Goal: Task Accomplishment & Management: Complete application form

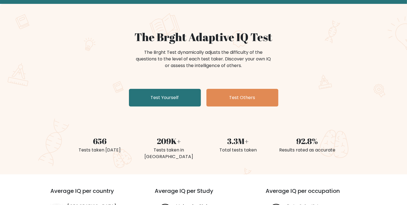
scroll to position [28, 0]
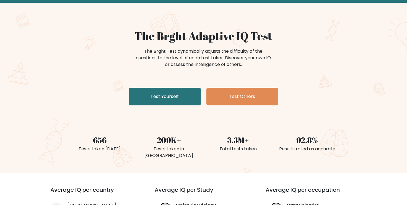
click at [368, 79] on div "The Brght Adaptive IQ Test The Brght Test dynamically adjusts the difficulty of…" at bounding box center [203, 88] width 407 height 171
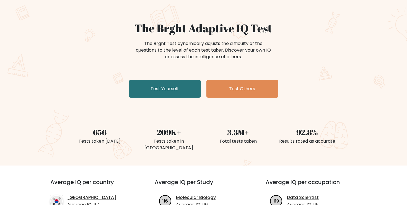
scroll to position [0, 0]
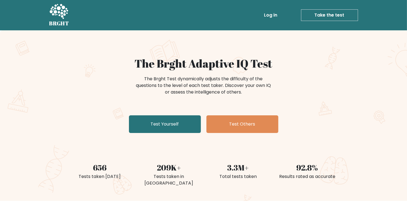
click at [269, 15] on link "Log in" at bounding box center [271, 15] width 18 height 11
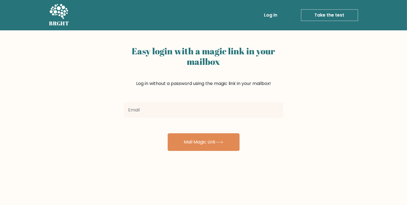
click at [158, 108] on input "email" at bounding box center [203, 110] width 159 height 15
type input "ghesarondo@gmail.com"
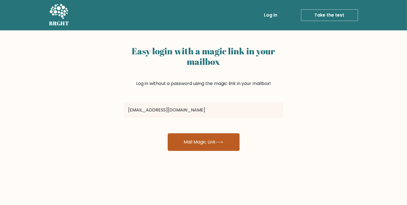
click at [200, 143] on button "Mail Magic Link" at bounding box center [204, 143] width 72 height 18
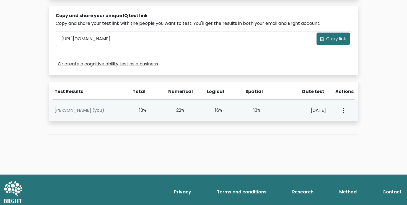
scroll to position [172, 0]
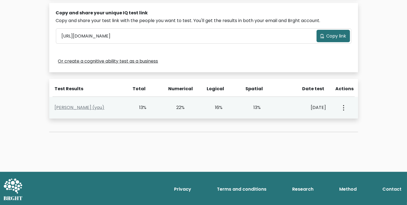
click at [341, 107] on button "button" at bounding box center [343, 107] width 4 height 17
click at [347, 123] on link "View Profile" at bounding box center [363, 123] width 44 height 9
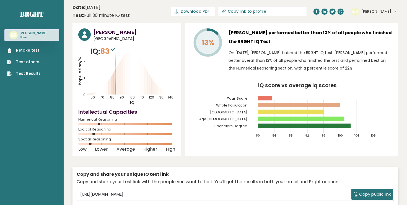
click at [32, 51] on link "Retake test" at bounding box center [23, 51] width 33 height 6
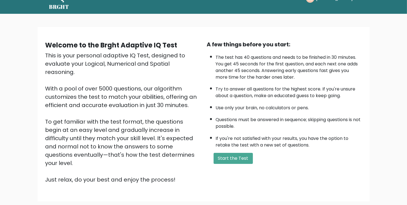
scroll to position [48, 0]
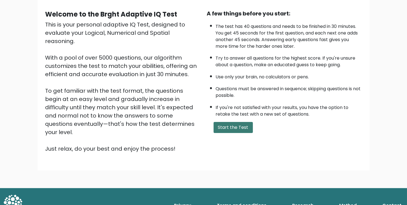
click at [245, 125] on button "Start the Test" at bounding box center [232, 127] width 39 height 11
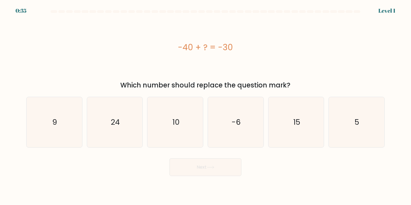
drag, startPoint x: 122, startPoint y: 84, endPoint x: 295, endPoint y: 82, distance: 172.5
click at [295, 82] on div "Which number should replace the question mark?" at bounding box center [206, 85] width 352 height 10
drag, startPoint x: 179, startPoint y: 48, endPoint x: 298, endPoint y: 83, distance: 124.4
click at [298, 83] on div "-40 + ? = -30 Which number should replace the question mark?" at bounding box center [205, 54] width 365 height 74
copy div "-40 + ? = -30 Which number should replace the question mark?"
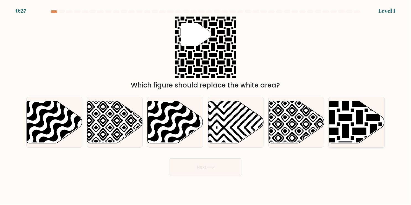
click at [340, 123] on icon at bounding box center [374, 146] width 112 height 112
click at [206, 106] on input "f." at bounding box center [205, 104] width 0 height 3
radio input "true"
click at [229, 168] on button "Next" at bounding box center [205, 168] width 72 height 18
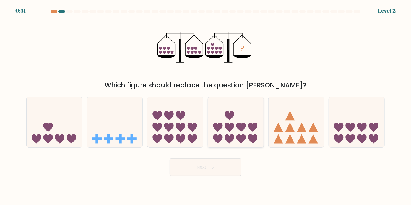
click at [237, 138] on icon at bounding box center [240, 139] width 9 height 9
click at [206, 106] on input "d." at bounding box center [205, 104] width 0 height 3
radio input "true"
click at [224, 168] on button "Next" at bounding box center [205, 168] width 72 height 18
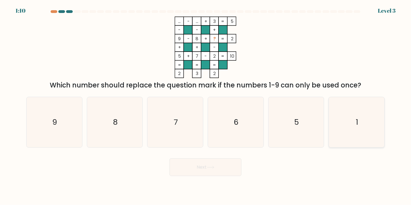
click at [347, 119] on icon "1" at bounding box center [356, 122] width 50 height 50
click at [206, 106] on input "f. 1" at bounding box center [205, 104] width 0 height 3
radio input "true"
click at [221, 123] on icon "6" at bounding box center [235, 122] width 50 height 50
click at [206, 106] on input "d. 6" at bounding box center [205, 104] width 0 height 3
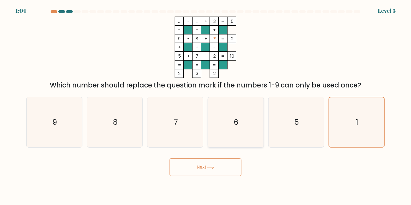
radio input "true"
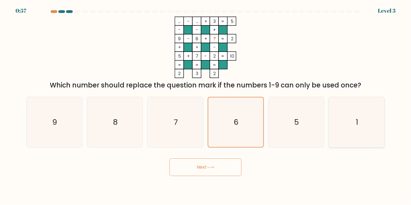
click at [358, 128] on icon "1" at bounding box center [356, 122] width 50 height 50
click at [206, 106] on input "f. 1" at bounding box center [205, 104] width 0 height 3
radio input "true"
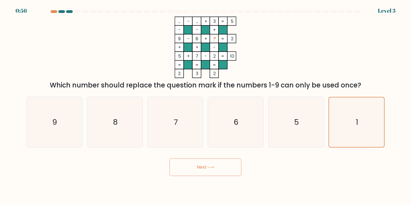
click at [226, 167] on button "Next" at bounding box center [205, 168] width 72 height 18
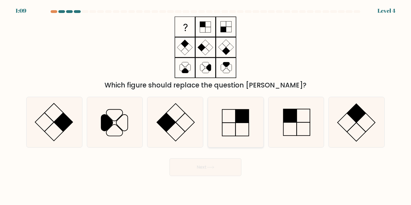
click at [244, 129] on icon at bounding box center [235, 122] width 50 height 50
click at [206, 106] on input "d." at bounding box center [205, 104] width 0 height 3
radio input "true"
click at [223, 167] on button "Next" at bounding box center [205, 168] width 72 height 18
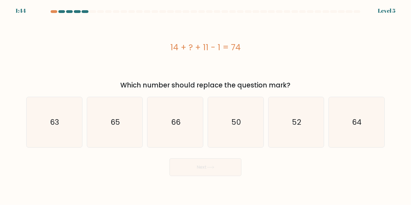
click at [172, 46] on div "14 + ? + 11 - 1 = 74" at bounding box center [205, 47] width 358 height 12
drag, startPoint x: 171, startPoint y: 46, endPoint x: 258, endPoint y: 45, distance: 87.6
click at [258, 45] on div "14 + ? + 11 - 1 = 74" at bounding box center [205, 47] width 358 height 12
copy div "14 + ? + 11 - 1 = 74"
click at [224, 122] on icon "50" at bounding box center [235, 122] width 50 height 50
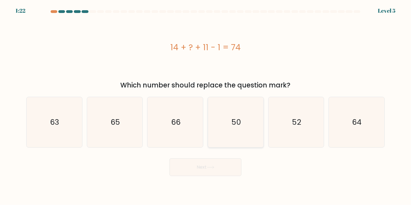
click at [206, 106] on input "d. 50" at bounding box center [205, 104] width 0 height 3
radio input "true"
click at [218, 173] on button "Next" at bounding box center [205, 168] width 72 height 18
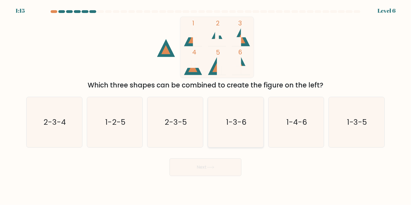
click at [237, 124] on text "1-3-6" at bounding box center [236, 122] width 20 height 11
click at [206, 106] on input "d. 1-3-6" at bounding box center [205, 104] width 0 height 3
radio input "true"
click at [218, 174] on button "Next" at bounding box center [205, 168] width 72 height 18
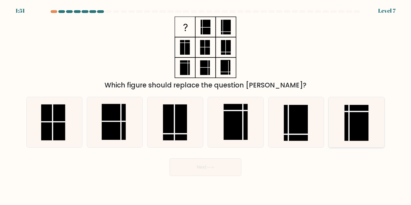
click at [355, 119] on rect at bounding box center [356, 123] width 24 height 36
click at [206, 106] on input "f." at bounding box center [205, 104] width 0 height 3
radio input "true"
click at [205, 166] on button "Next" at bounding box center [205, 168] width 72 height 18
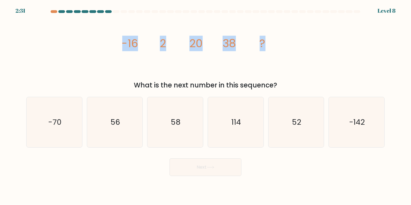
drag, startPoint x: 120, startPoint y: 42, endPoint x: 279, endPoint y: 42, distance: 158.7
click at [280, 41] on div "image/svg+xml -16 2 20 38 ? What is the next number in this sequence?" at bounding box center [205, 54] width 365 height 74
drag, startPoint x: 279, startPoint y: 42, endPoint x: 249, endPoint y: 42, distance: 29.9
copy g "-16 2 20 38 ?"
click at [125, 127] on icon "56" at bounding box center [115, 122] width 50 height 50
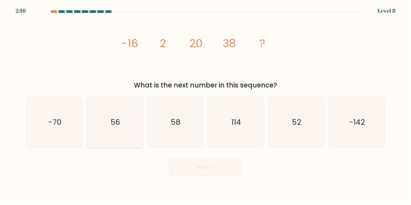
click at [205, 106] on input "b. 56" at bounding box center [205, 104] width 0 height 3
radio input "true"
click at [210, 168] on icon at bounding box center [210, 167] width 7 height 3
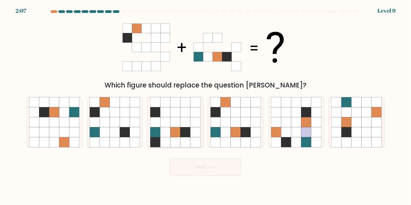
click at [158, 110] on icon at bounding box center [155, 113] width 10 height 10
click at [205, 106] on input "c." at bounding box center [205, 104] width 0 height 3
radio input "true"
click at [210, 173] on button "Next" at bounding box center [205, 168] width 72 height 18
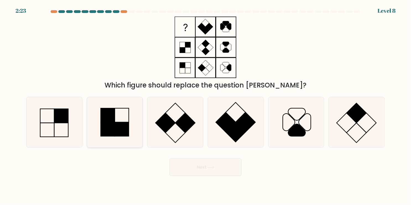
click at [96, 121] on icon at bounding box center [115, 122] width 50 height 50
click at [205, 106] on input "b." at bounding box center [205, 104] width 0 height 3
radio input "true"
click at [101, 120] on rect at bounding box center [108, 116] width 14 height 14
click at [205, 106] on input "b." at bounding box center [205, 104] width 0 height 3
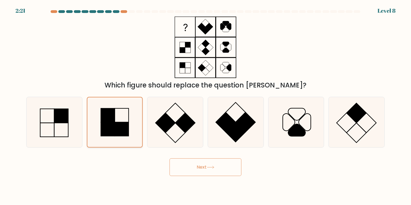
click at [120, 123] on rect at bounding box center [122, 129] width 14 height 14
click at [205, 106] on input "b." at bounding box center [205, 104] width 0 height 3
click at [200, 166] on button "Next" at bounding box center [205, 168] width 72 height 18
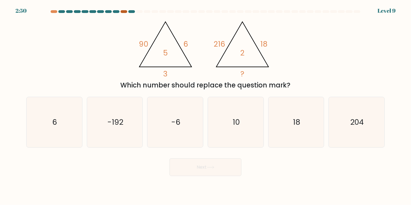
click at [124, 12] on div at bounding box center [124, 11] width 7 height 3
click at [130, 12] on div at bounding box center [131, 11] width 7 height 3
drag, startPoint x: 138, startPoint y: 44, endPoint x: 245, endPoint y: 77, distance: 112.3
click at [245, 77] on icon "@import url('https://fonts.googleapis.com/css?family=Abril+Fatface:400,100,100i…" at bounding box center [206, 48] width 142 height 62
copy g "90 6 3 5 @import url('https://fonts.googleapis.com/css?family=Abril+Fatface:400…"
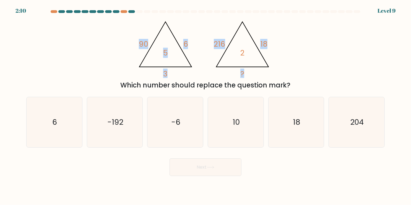
click at [92, 60] on div "@import url('https://fonts.googleapis.com/css?family=Abril+Fatface:400,100,100i…" at bounding box center [205, 54] width 365 height 74
click at [143, 164] on div "Next" at bounding box center [205, 166] width 365 height 22
click at [58, 127] on icon "6" at bounding box center [54, 122] width 50 height 50
click at [205, 106] on input "a. 6" at bounding box center [205, 104] width 0 height 3
radio input "true"
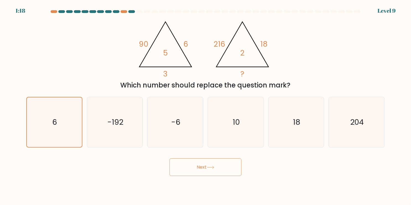
click at [197, 166] on button "Next" at bounding box center [205, 168] width 72 height 18
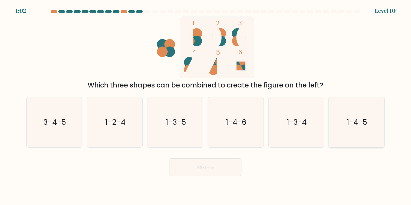
click at [352, 124] on text "1-4-5" at bounding box center [357, 122] width 21 height 11
click at [206, 106] on input "f. 1-4-5" at bounding box center [205, 104] width 0 height 3
radio input "true"
click at [226, 167] on button "Next" at bounding box center [205, 168] width 72 height 18
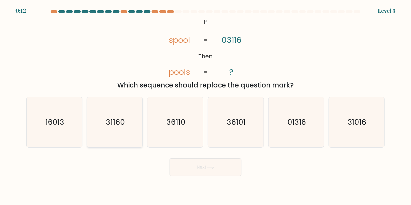
click at [110, 137] on icon "31160" at bounding box center [115, 122] width 50 height 50
click at [205, 106] on input "b. 31160" at bounding box center [205, 104] width 0 height 3
radio input "true"
click at [192, 170] on button "Next" at bounding box center [205, 168] width 72 height 18
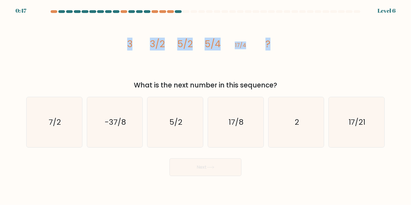
drag, startPoint x: 125, startPoint y: 43, endPoint x: 311, endPoint y: 41, distance: 185.5
click at [311, 41] on div "image/svg+xml 3 3/2 5/2 5/4 17/4 ? What is the next number in this sequence?" at bounding box center [205, 54] width 365 height 74
copy g "3 3/2 5/2 5/4 17/4 ?"
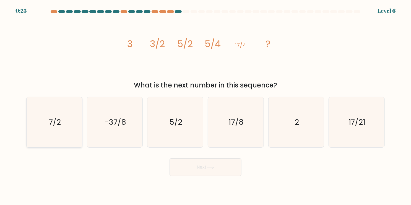
click at [65, 121] on icon "7/2" at bounding box center [54, 122] width 50 height 50
click at [205, 106] on input "a. 7/2" at bounding box center [205, 104] width 0 height 3
radio input "true"
click at [191, 172] on button "Next" at bounding box center [205, 168] width 72 height 18
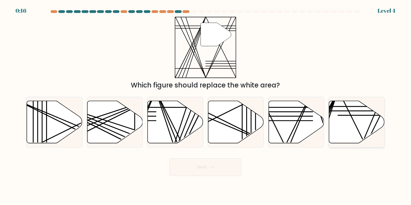
click at [367, 119] on icon at bounding box center [357, 122] width 56 height 43
click at [206, 106] on input "f." at bounding box center [205, 104] width 0 height 3
radio input "true"
click at [206, 171] on button "Next" at bounding box center [205, 168] width 72 height 18
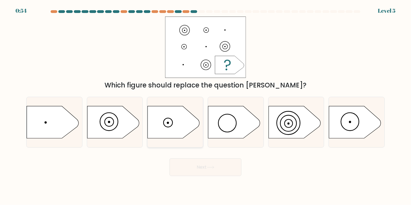
click at [175, 130] on icon at bounding box center [174, 122] width 52 height 32
click at [205, 106] on input "c." at bounding box center [205, 104] width 0 height 3
radio input "true"
click at [185, 171] on button "Next" at bounding box center [205, 168] width 72 height 18
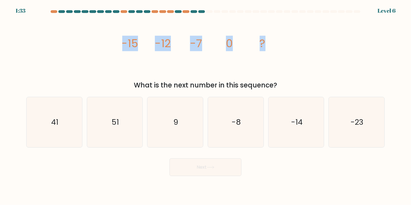
copy g "-15 -12 -7 0 ?"
drag, startPoint x: 127, startPoint y: 41, endPoint x: 313, endPoint y: 53, distance: 186.7
click at [313, 53] on div "image/svg+xml -15 -12 -7 0 ? What is the next number in this sequence?" at bounding box center [205, 54] width 365 height 74
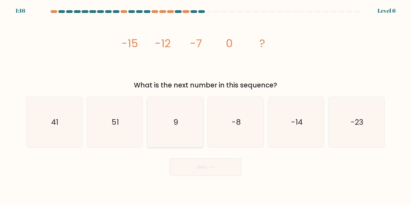
click at [162, 127] on icon "9" at bounding box center [175, 122] width 50 height 50
click at [205, 106] on input "c. 9" at bounding box center [205, 104] width 0 height 3
radio input "true"
click at [197, 164] on button "Next" at bounding box center [205, 168] width 72 height 18
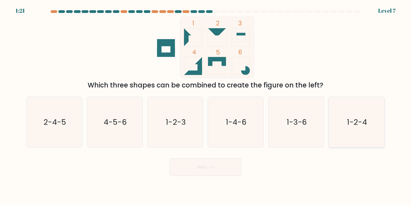
click at [365, 129] on icon "1-2-4" at bounding box center [356, 122] width 50 height 50
click at [206, 106] on input "f. 1-2-4" at bounding box center [205, 104] width 0 height 3
radio input "true"
click at [197, 170] on button "Next" at bounding box center [205, 168] width 72 height 18
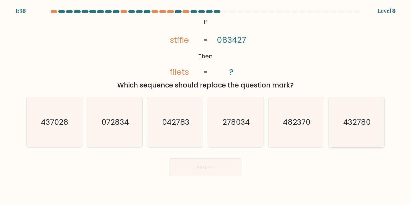
click at [353, 129] on icon "432780" at bounding box center [356, 122] width 50 height 50
click at [206, 106] on input "f. 432780" at bounding box center [205, 104] width 0 height 3
radio input "true"
click at [208, 163] on button "Next" at bounding box center [205, 168] width 72 height 18
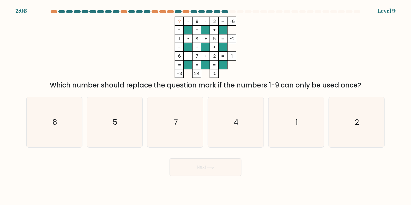
drag, startPoint x: 176, startPoint y: 73, endPoint x: 221, endPoint y: 73, distance: 45.1
click at [221, 73] on icon "? - 9 - 3 -8 - + + 1 - 8 + 5 -2 - + + 6 - 7 + 2 = 1 = = = = -3 24 10 =" at bounding box center [205, 48] width 166 height 62
drag, startPoint x: 221, startPoint y: 73, endPoint x: 212, endPoint y: 73, distance: 8.6
click at [212, 73] on tspan "10" at bounding box center [214, 73] width 4 height 6
click at [183, 79] on div "? - 9 - 3 -8 - + + 1 - 8 + 5 -2 - + + 6 - 7 + 2 = 1 = = = = -3 24 10 = Which nu…" at bounding box center [205, 54] width 365 height 74
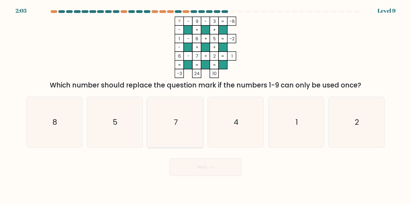
click at [176, 117] on text "7" at bounding box center [176, 122] width 4 height 11
click at [205, 106] on input "c. 7" at bounding box center [205, 104] width 0 height 3
radio input "true"
click at [211, 158] on div "Next" at bounding box center [205, 166] width 365 height 22
click at [211, 166] on icon at bounding box center [210, 167] width 7 height 3
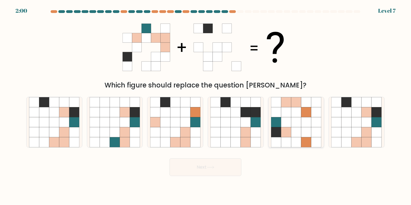
click at [309, 138] on icon at bounding box center [306, 142] width 10 height 10
click at [206, 106] on input "e." at bounding box center [205, 104] width 0 height 3
radio input "true"
click at [211, 166] on button "Next" at bounding box center [205, 168] width 72 height 18
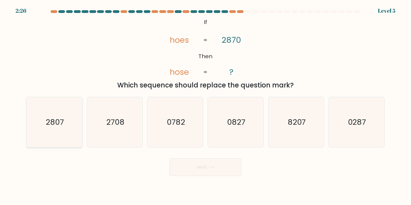
click at [66, 138] on icon "2807" at bounding box center [54, 122] width 50 height 50
click at [205, 106] on input "a. 2807" at bounding box center [205, 104] width 0 height 3
radio input "true"
click at [225, 166] on button "Next" at bounding box center [205, 168] width 72 height 18
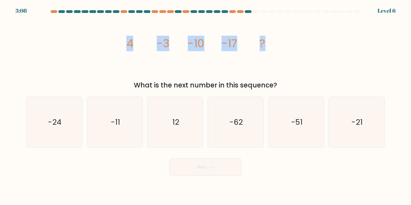
drag, startPoint x: 128, startPoint y: 46, endPoint x: 269, endPoint y: 39, distance: 141.7
click at [269, 39] on icon "image/svg+xml 4 -3 -10 -17 ?" at bounding box center [205, 48] width 166 height 62
copy g "4 -3 -10 -17 ?"
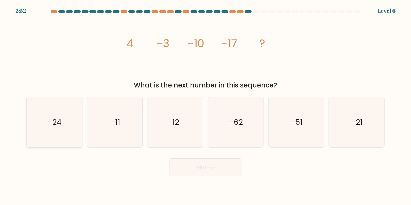
click at [79, 131] on icon "-24" at bounding box center [54, 122] width 50 height 50
click at [205, 106] on input "a. -24" at bounding box center [205, 104] width 0 height 3
radio input "true"
click at [225, 171] on button "Next" at bounding box center [205, 168] width 72 height 18
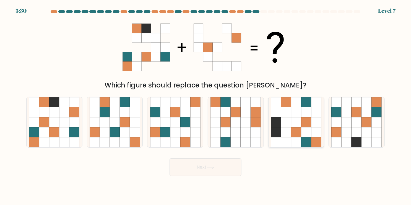
drag, startPoint x: 308, startPoint y: 127, endPoint x: 296, endPoint y: 133, distance: 13.1
click at [308, 127] on icon at bounding box center [306, 122] width 10 height 10
click at [206, 106] on input "e." at bounding box center [205, 104] width 0 height 3
radio input "true"
click at [215, 166] on button "Next" at bounding box center [205, 168] width 72 height 18
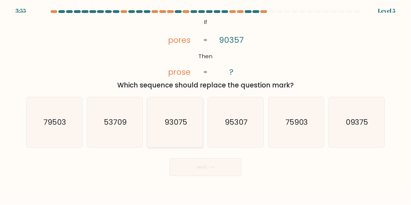
click at [181, 130] on icon "93075" at bounding box center [175, 122] width 50 height 50
click at [205, 106] on input "c. 93075" at bounding box center [205, 104] width 0 height 3
radio input "true"
click at [210, 164] on button "Next" at bounding box center [205, 168] width 72 height 18
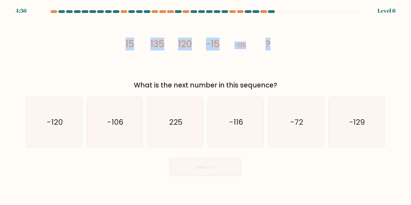
drag, startPoint x: 125, startPoint y: 45, endPoint x: 299, endPoint y: 58, distance: 174.9
click at [299, 58] on div "image/svg+xml 15 135 120 -15 -135 ? What is the next number in this sequence?" at bounding box center [205, 54] width 365 height 74
copy g "15 135 120 -15 -135 ?"
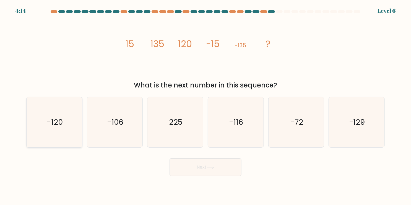
click at [54, 120] on text "-120" at bounding box center [55, 122] width 16 height 11
click at [205, 106] on input "a. -120" at bounding box center [205, 104] width 0 height 3
radio input "true"
click at [214, 171] on button "Next" at bounding box center [205, 168] width 72 height 18
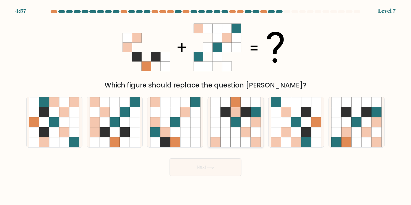
click at [227, 137] on icon at bounding box center [226, 132] width 10 height 10
click at [206, 106] on input "d." at bounding box center [205, 104] width 0 height 3
radio input "true"
click at [217, 170] on button "Next" at bounding box center [205, 168] width 72 height 18
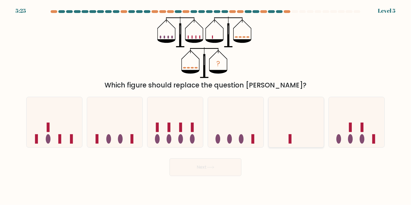
click at [282, 131] on icon at bounding box center [296, 123] width 56 height 46
click at [206, 106] on input "e." at bounding box center [205, 104] width 0 height 3
radio input "true"
click at [197, 168] on button "Next" at bounding box center [205, 168] width 72 height 18
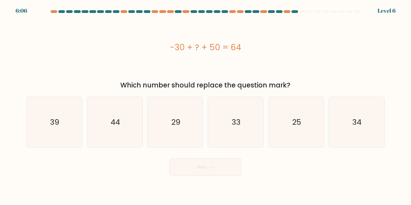
copy div "-30 + ? + 50 = 64"
drag, startPoint x: 171, startPoint y: 48, endPoint x: 263, endPoint y: 47, distance: 92.1
click at [263, 47] on div "-30 + ? + 50 = 64" at bounding box center [205, 47] width 358 height 12
click at [95, 126] on icon "44" at bounding box center [115, 122] width 50 height 50
click at [205, 106] on input "b. 44" at bounding box center [205, 104] width 0 height 3
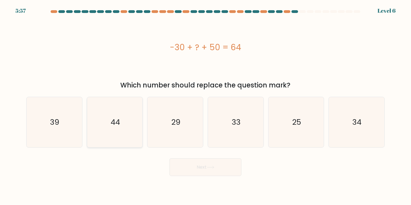
radio input "true"
click at [211, 180] on body "5:56 Level 6 a." at bounding box center [205, 102] width 411 height 205
click at [212, 173] on button "Next" at bounding box center [205, 168] width 72 height 18
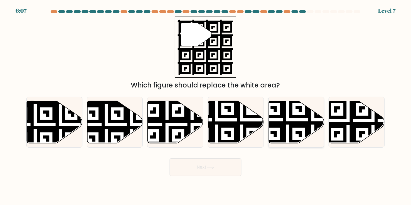
click at [307, 125] on icon at bounding box center [313, 145] width 101 height 101
click at [206, 106] on input "e." at bounding box center [205, 104] width 0 height 3
radio input "true"
click at [231, 164] on button "Next" at bounding box center [205, 168] width 72 height 18
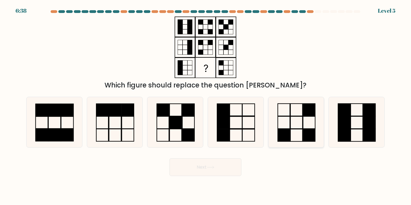
click at [299, 129] on rect at bounding box center [296, 123] width 12 height 12
click at [206, 106] on input "e." at bounding box center [205, 104] width 0 height 3
radio input "true"
click at [228, 168] on button "Next" at bounding box center [205, 168] width 72 height 18
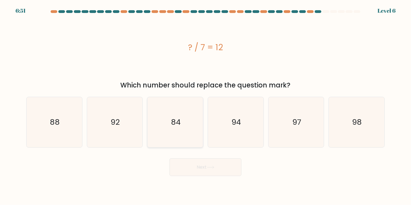
click at [166, 125] on icon "84" at bounding box center [175, 122] width 50 height 50
click at [205, 106] on input "c. 84" at bounding box center [205, 104] width 0 height 3
radio input "true"
click at [207, 169] on button "Next" at bounding box center [205, 168] width 72 height 18
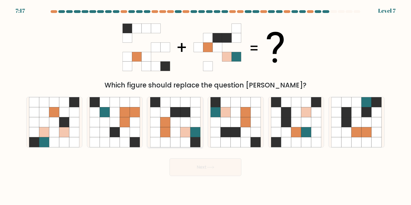
click at [187, 130] on icon at bounding box center [185, 132] width 10 height 10
click at [205, 106] on input "c." at bounding box center [205, 104] width 0 height 3
radio input "true"
click at [193, 166] on button "Next" at bounding box center [205, 168] width 72 height 18
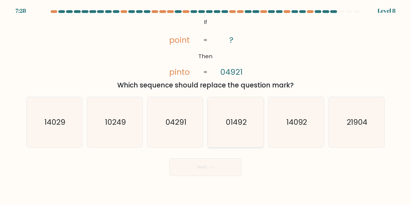
click at [239, 126] on text "01492" at bounding box center [236, 122] width 21 height 11
click at [206, 106] on input "d. 01492" at bounding box center [205, 104] width 0 height 3
radio input "true"
click at [225, 168] on button "Next" at bounding box center [205, 168] width 72 height 18
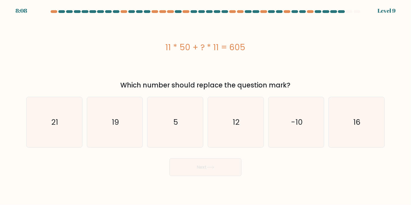
copy div "11 * 50 + ? * 11 = 605"
drag, startPoint x: 164, startPoint y: 51, endPoint x: 250, endPoint y: 49, distance: 86.3
click at [250, 49] on div "11 * 50 + ? * 11 = 605" at bounding box center [205, 47] width 358 height 12
click at [169, 133] on icon "5" at bounding box center [175, 122] width 50 height 50
click at [205, 106] on input "c. 5" at bounding box center [205, 104] width 0 height 3
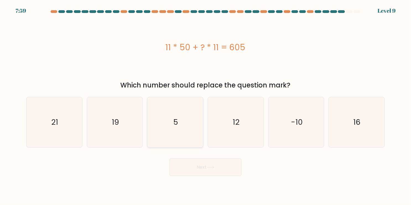
radio input "true"
click at [190, 166] on button "Next" at bounding box center [205, 168] width 72 height 18
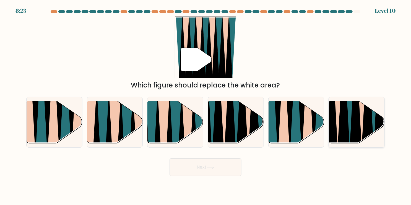
click at [353, 129] on icon at bounding box center [355, 101] width 12 height 111
click at [206, 106] on input "f." at bounding box center [205, 104] width 0 height 3
radio input "true"
click at [217, 169] on button "Next" at bounding box center [205, 168] width 72 height 18
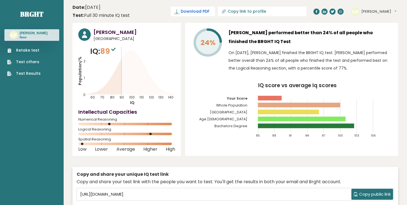
click at [209, 11] on span "Download PDF" at bounding box center [195, 12] width 29 height 6
